Goal: Task Accomplishment & Management: Manage account settings

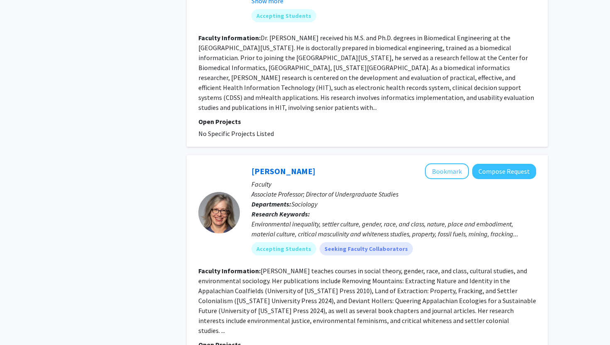
scroll to position [1994, 0]
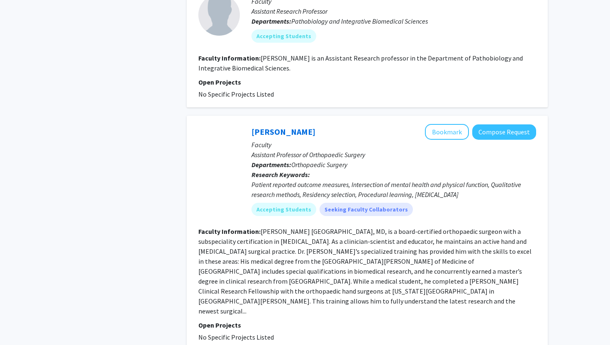
scroll to position [817, 0]
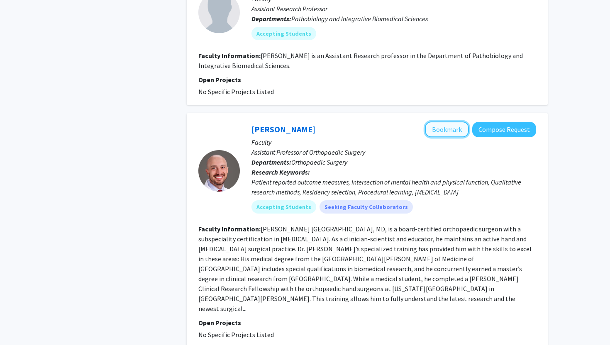
click at [440, 122] on button "Bookmark" at bounding box center [447, 130] width 44 height 16
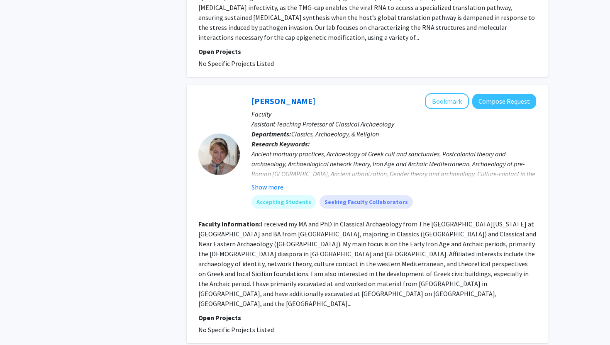
scroll to position [1933, 0]
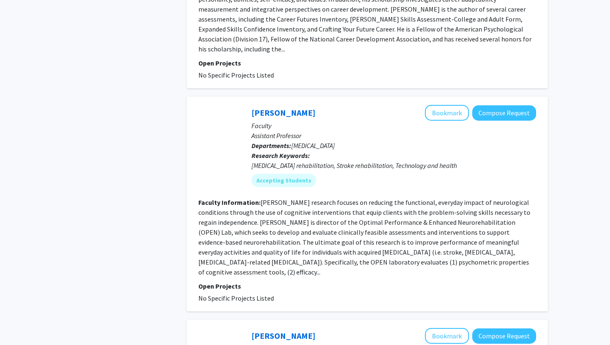
scroll to position [639, 0]
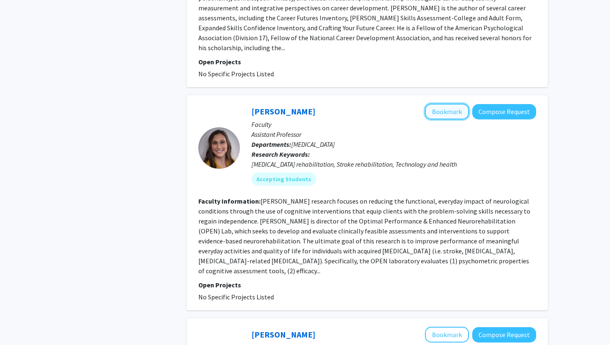
click at [451, 105] on button "Bookmark" at bounding box center [447, 112] width 44 height 16
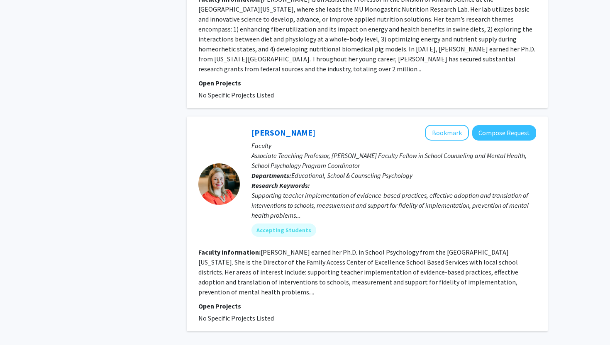
scroll to position [1966, 0]
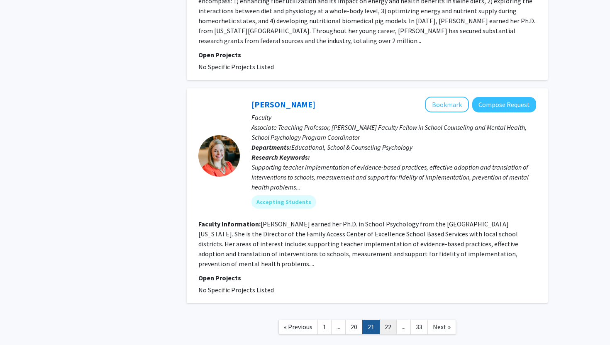
click at [389, 320] on link "22" at bounding box center [387, 327] width 17 height 15
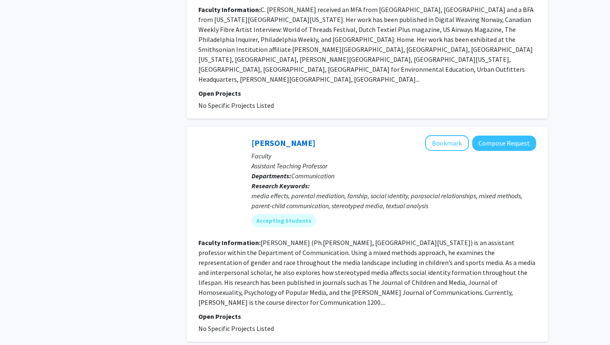
scroll to position [1966, 0]
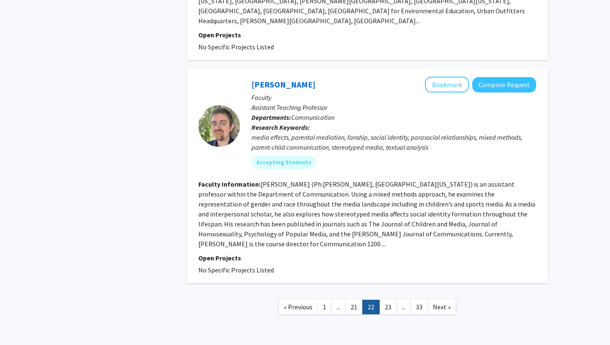
click at [389, 300] on link "23" at bounding box center [387, 307] width 17 height 15
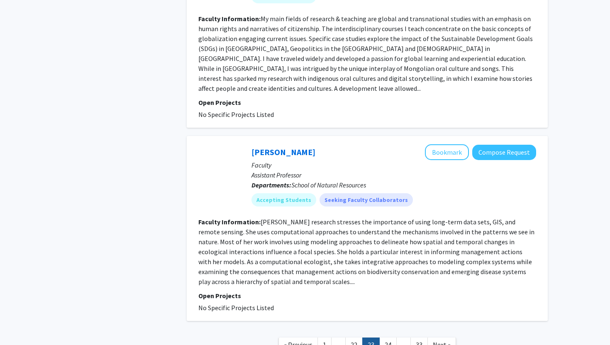
scroll to position [1667, 0]
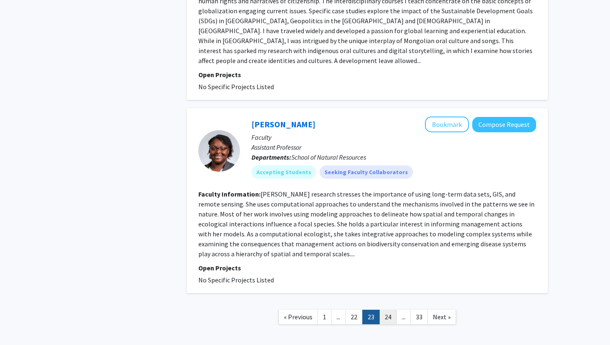
click at [387, 310] on link "24" at bounding box center [387, 317] width 17 height 15
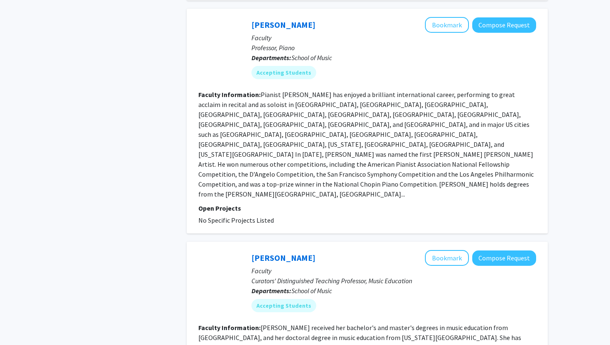
scroll to position [1777, 0]
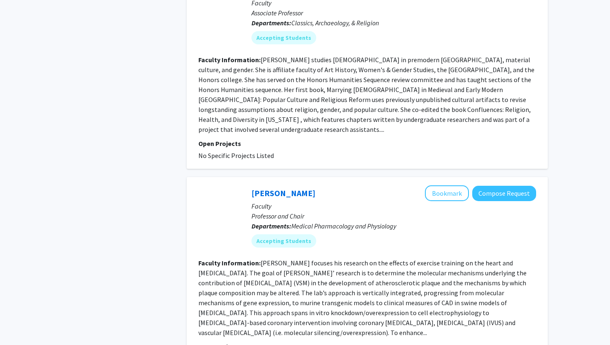
scroll to position [1541, 0]
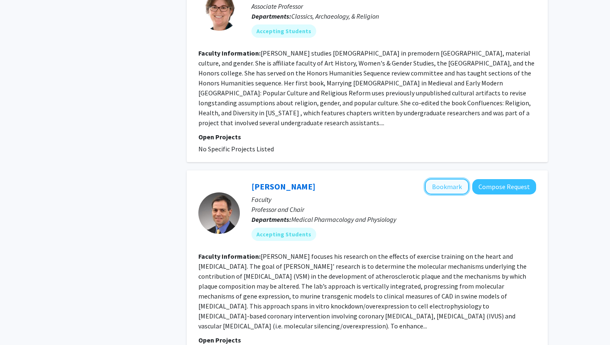
click at [450, 179] on button "Bookmark" at bounding box center [447, 187] width 44 height 16
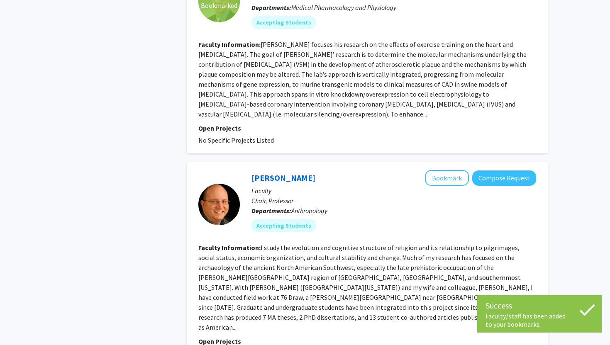
scroll to position [1777, 0]
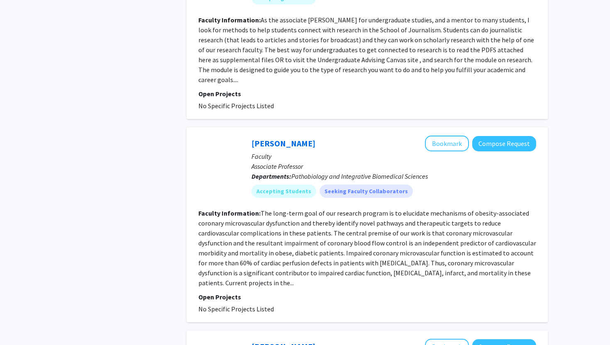
scroll to position [702, 0]
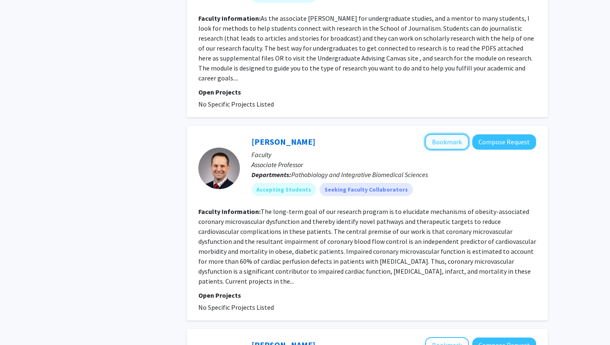
click at [440, 134] on button "Bookmark" at bounding box center [447, 142] width 44 height 16
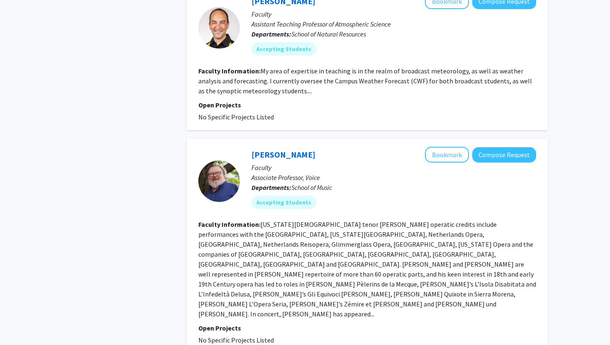
scroll to position [1617, 0]
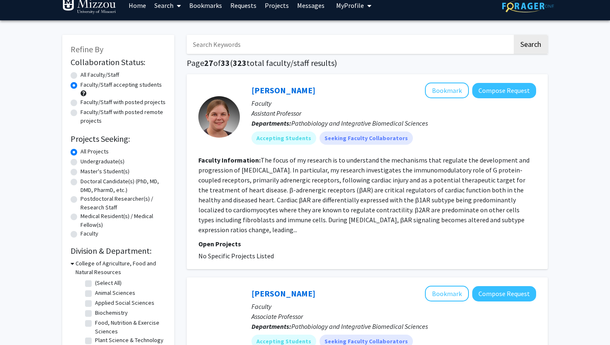
scroll to position [10, 0]
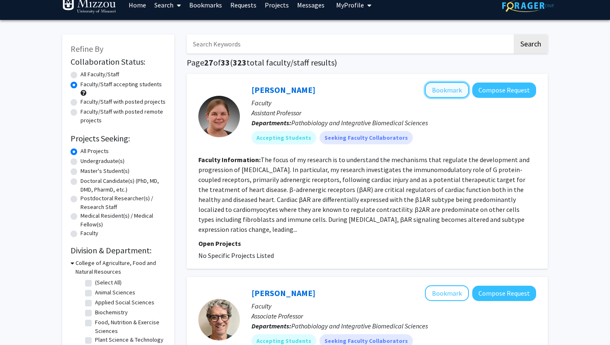
click at [444, 86] on button "Bookmark" at bounding box center [447, 90] width 44 height 16
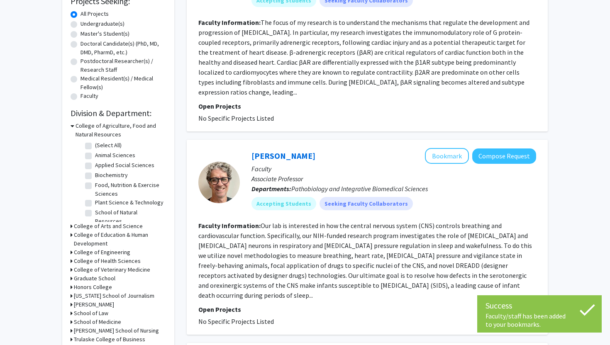
scroll to position [193, 0]
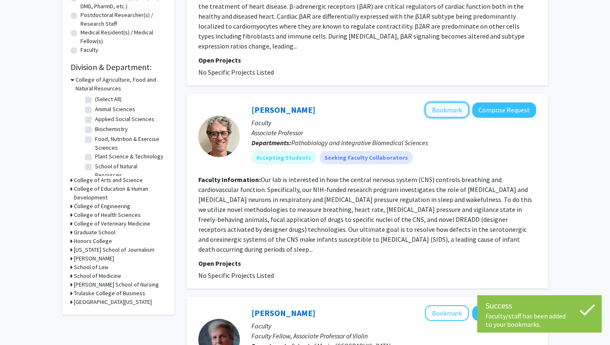
click at [449, 102] on button "Bookmark" at bounding box center [447, 110] width 44 height 16
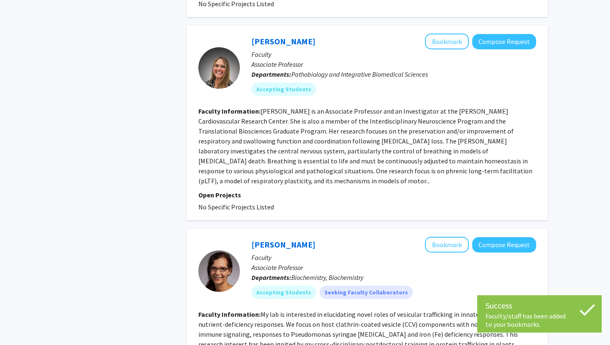
scroll to position [669, 0]
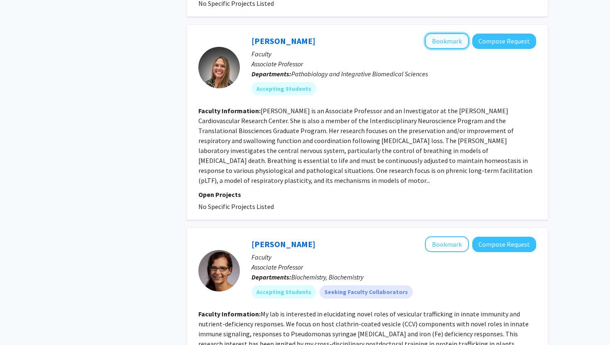
click at [440, 33] on button "Bookmark" at bounding box center [447, 41] width 44 height 16
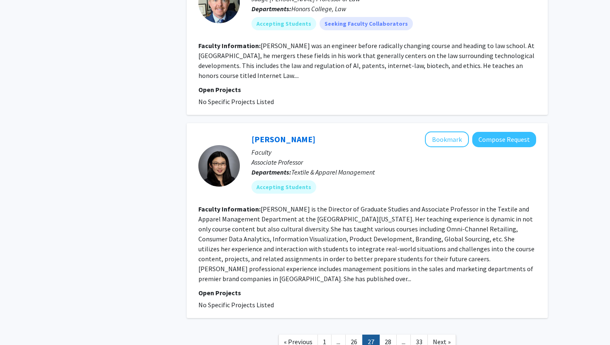
scroll to position [1786, 0]
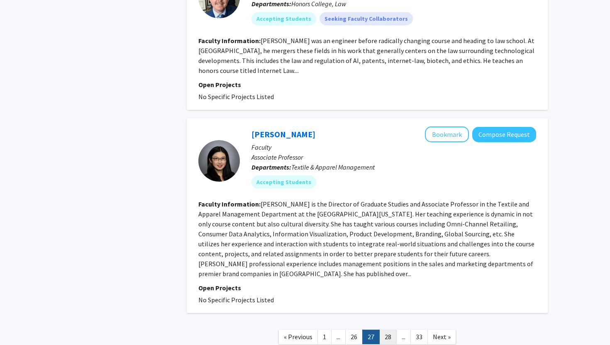
click at [389, 330] on link "28" at bounding box center [387, 337] width 17 height 15
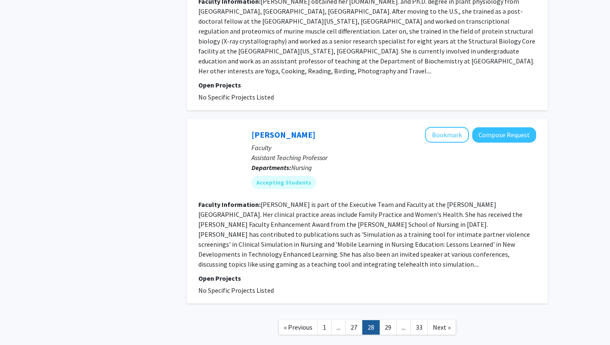
scroll to position [1667, 0]
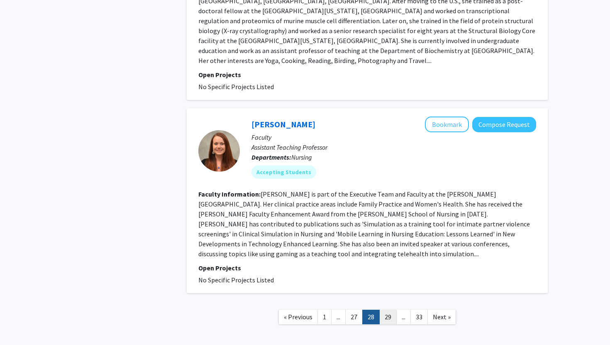
click at [394, 310] on link "29" at bounding box center [387, 317] width 17 height 15
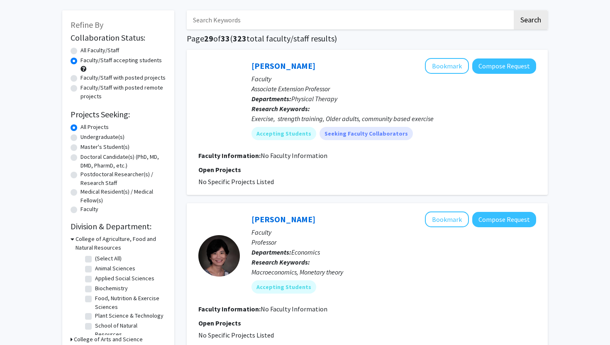
scroll to position [38, 0]
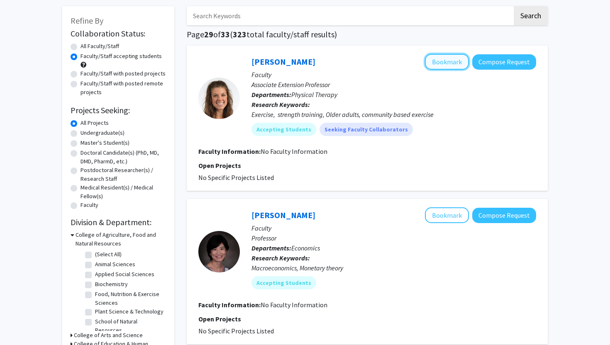
click at [448, 57] on button "Bookmark" at bounding box center [447, 62] width 44 height 16
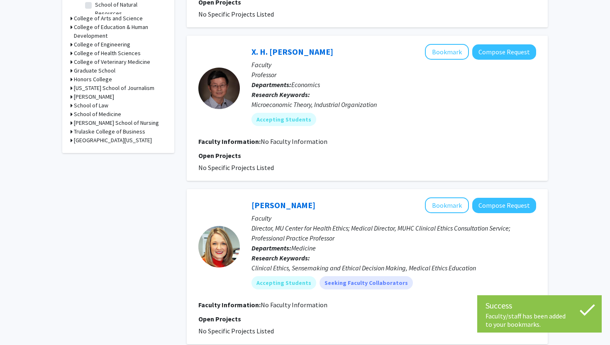
scroll to position [434, 0]
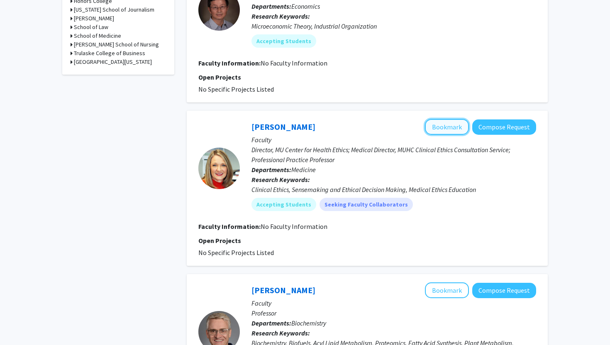
click at [459, 130] on button "Bookmark" at bounding box center [447, 127] width 44 height 16
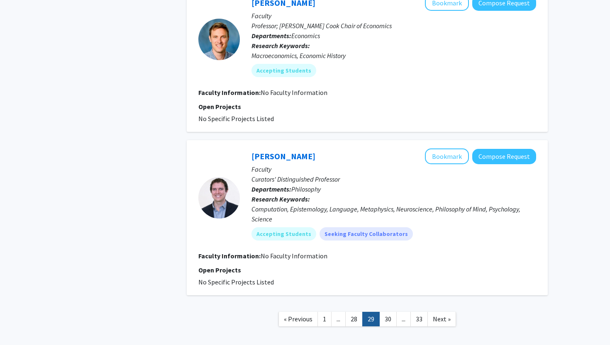
scroll to position [1388, 0]
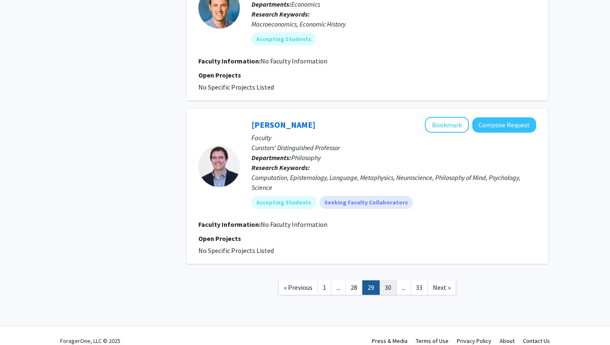
click at [385, 285] on link "30" at bounding box center [387, 288] width 17 height 15
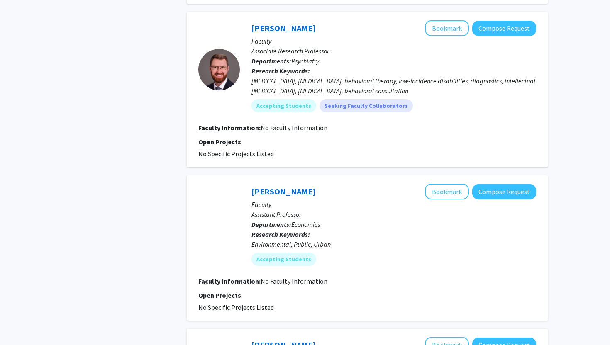
scroll to position [972, 0]
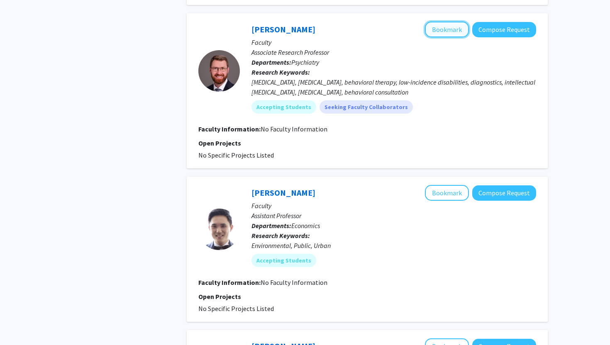
click at [440, 31] on button "Bookmark" at bounding box center [447, 30] width 44 height 16
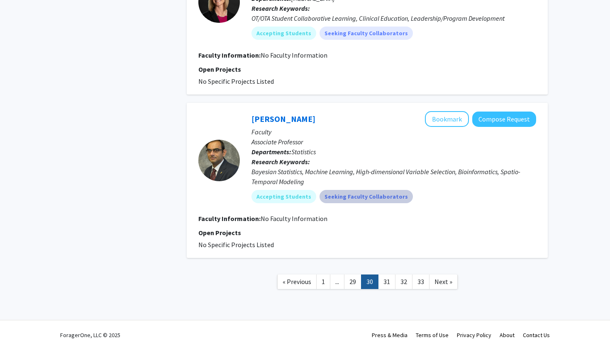
scroll to position [1358, 0]
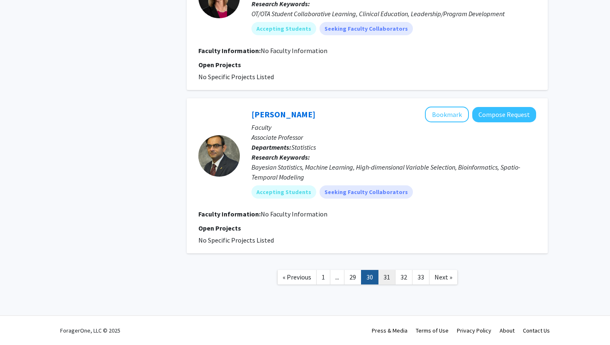
click at [385, 278] on link "31" at bounding box center [386, 277] width 17 height 15
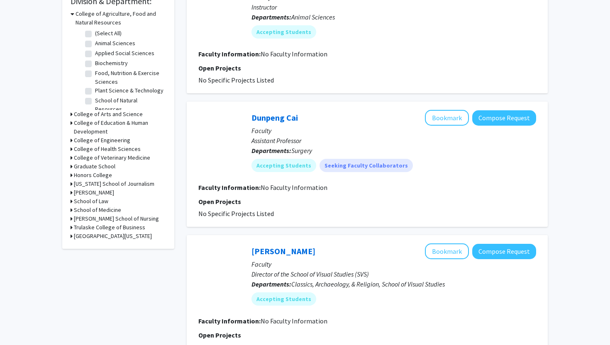
scroll to position [267, 0]
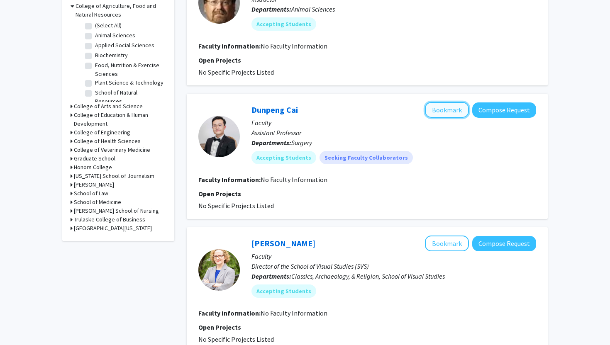
click at [450, 116] on button "Bookmark" at bounding box center [447, 110] width 44 height 16
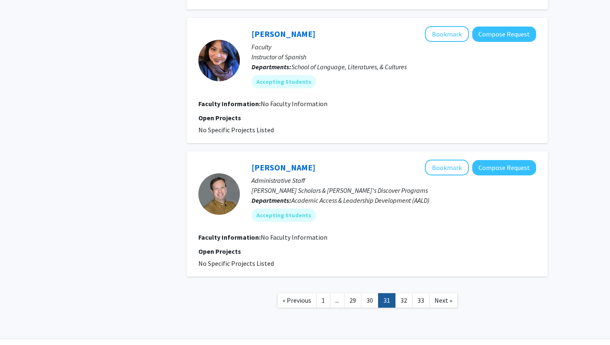
scroll to position [1169, 0]
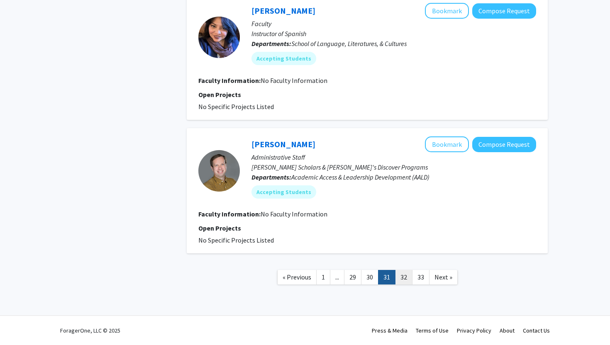
click at [405, 274] on link "32" at bounding box center [403, 277] width 17 height 15
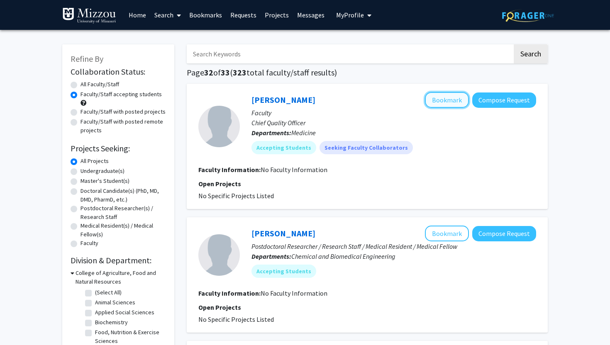
click at [439, 107] on button "Bookmark" at bounding box center [447, 100] width 44 height 16
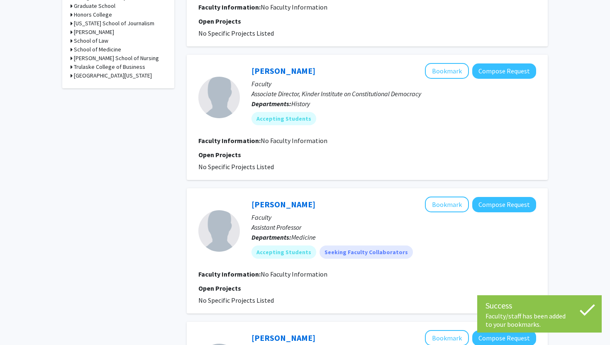
scroll to position [495, 0]
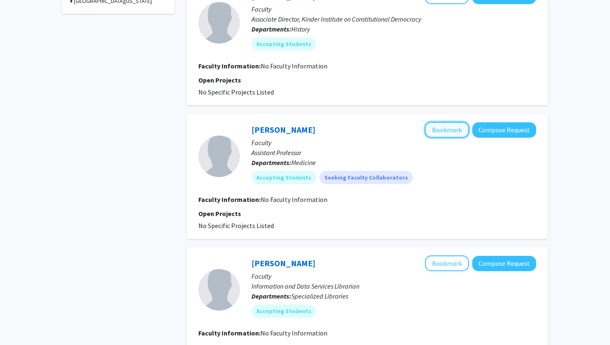
click at [437, 130] on button "Bookmark" at bounding box center [447, 130] width 44 height 16
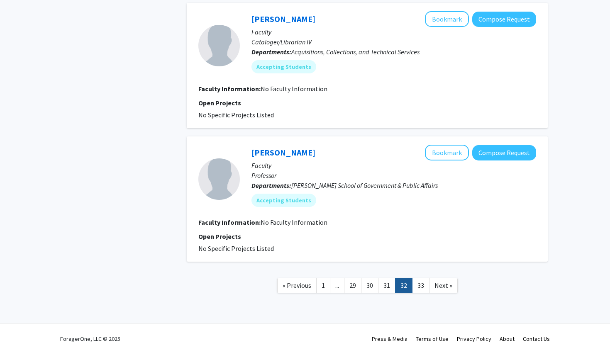
scroll to position [1149, 0]
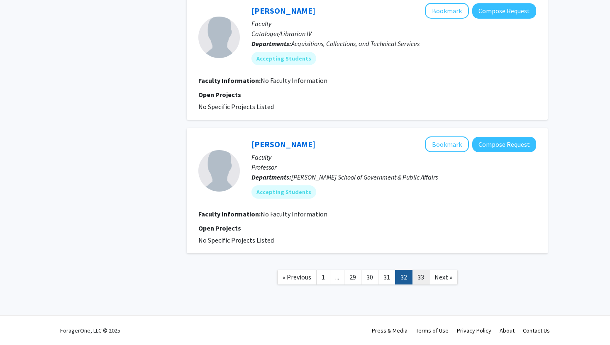
click at [418, 283] on link "33" at bounding box center [420, 277] width 17 height 15
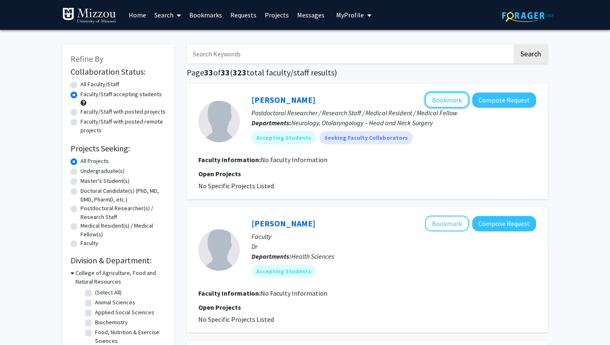
click at [436, 95] on button "Bookmark" at bounding box center [447, 100] width 44 height 16
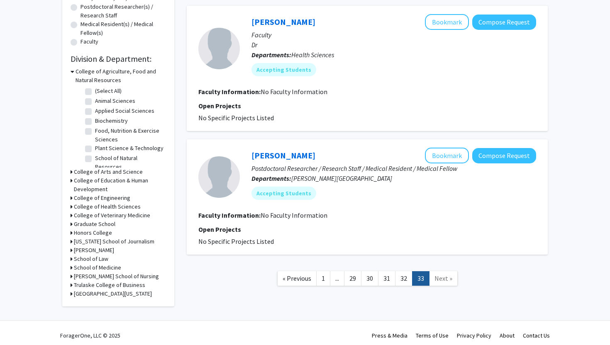
scroll to position [205, 0]
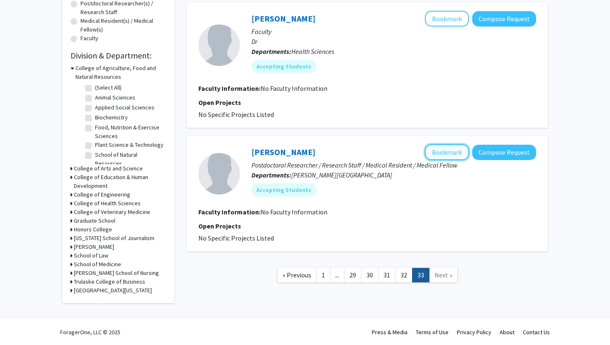
click at [446, 153] on button "Bookmark" at bounding box center [447, 152] width 44 height 16
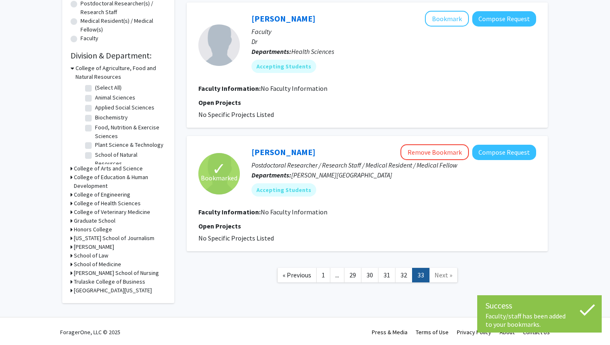
scroll to position [0, 0]
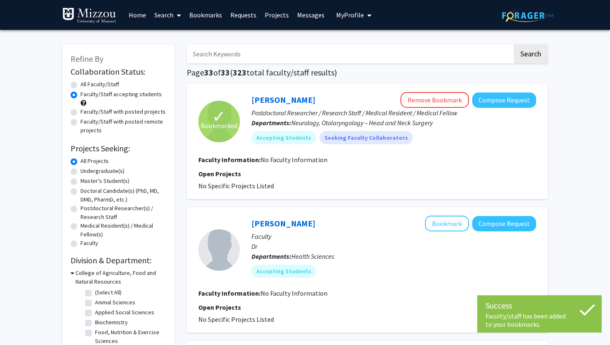
click at [218, 16] on link "Bookmarks" at bounding box center [205, 14] width 41 height 29
